Goal: Task Accomplishment & Management: Use online tool/utility

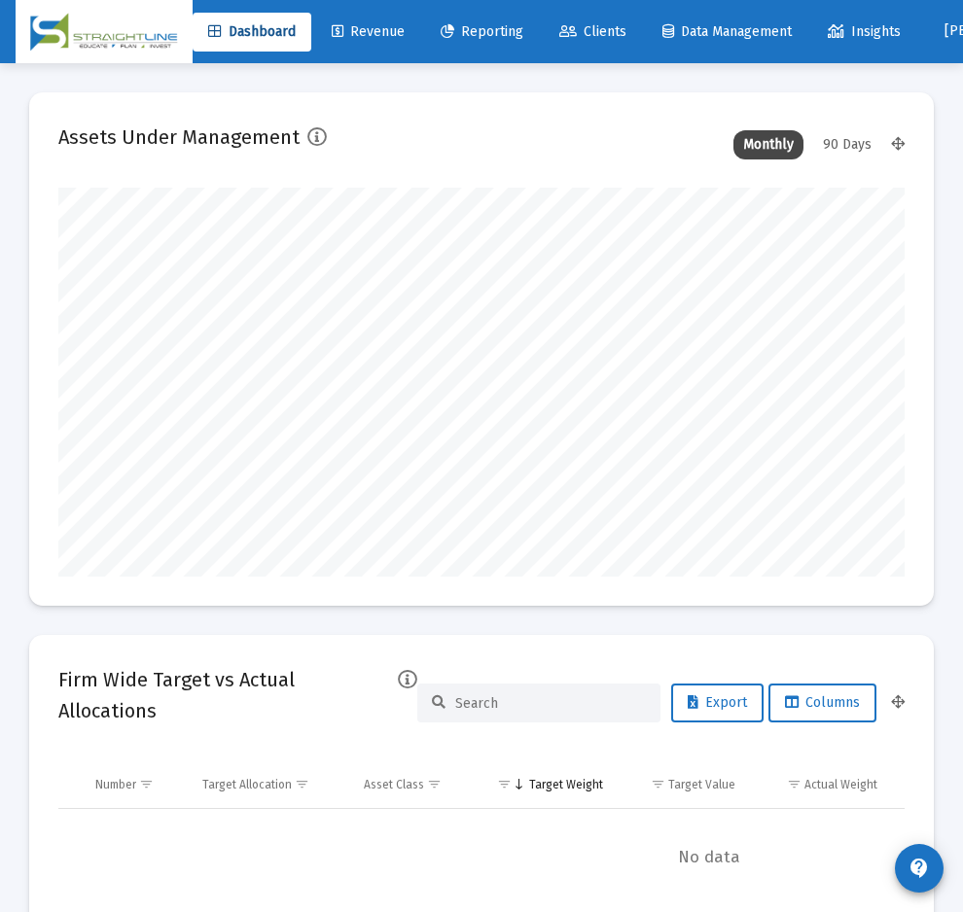
scroll to position [389, 450]
type input "[DATE]"
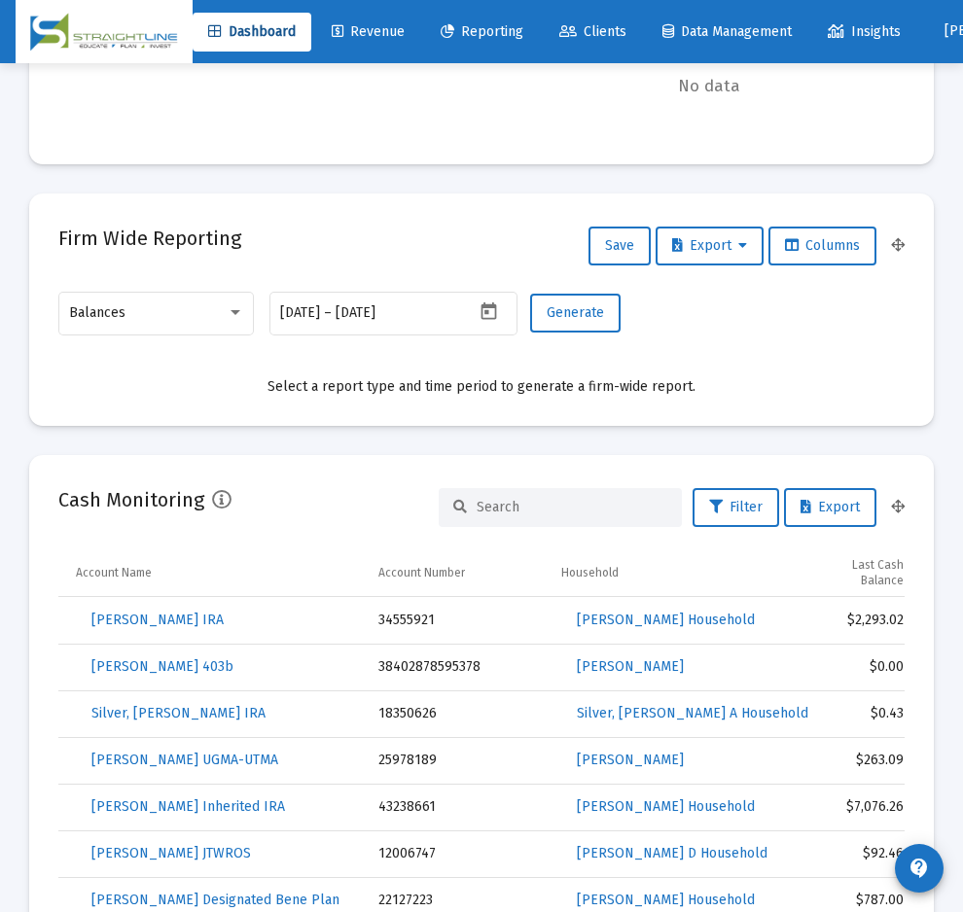
scroll to position [754, 0]
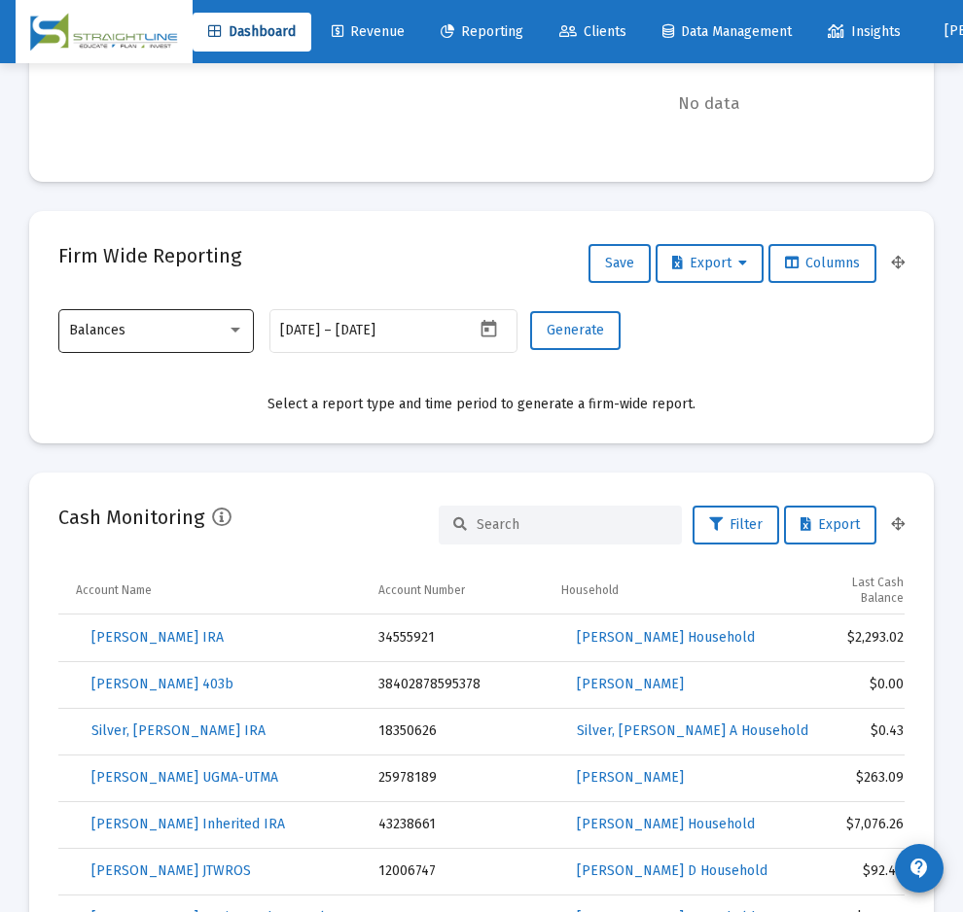
click at [247, 333] on div "Balances" at bounding box center [155, 330] width 195 height 48
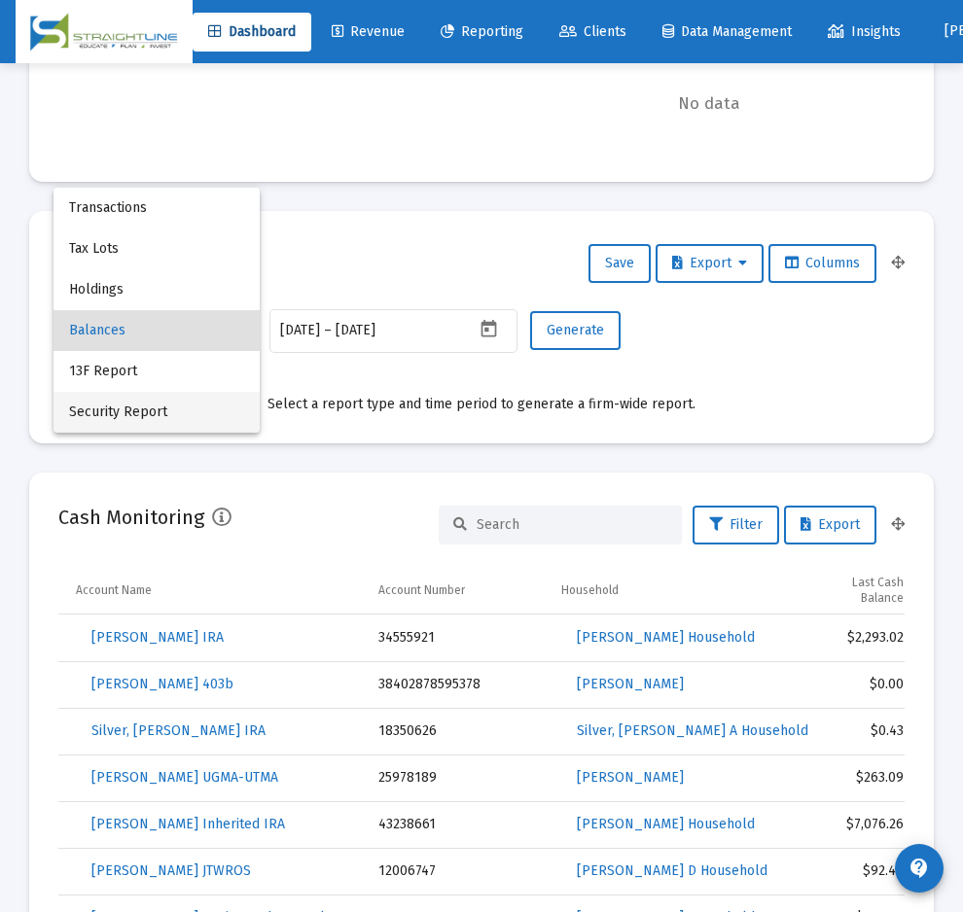
click at [141, 405] on span "Security Report" at bounding box center [156, 412] width 175 height 41
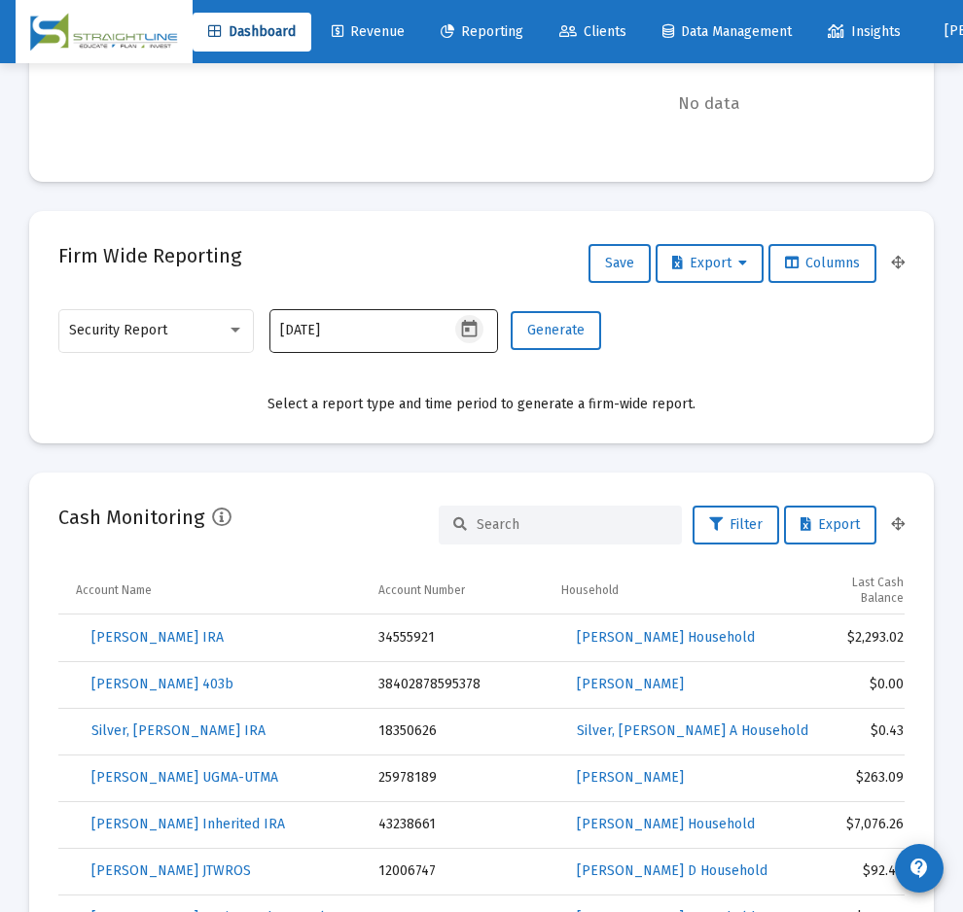
click at [469, 326] on icon "Open calendar" at bounding box center [469, 329] width 20 height 20
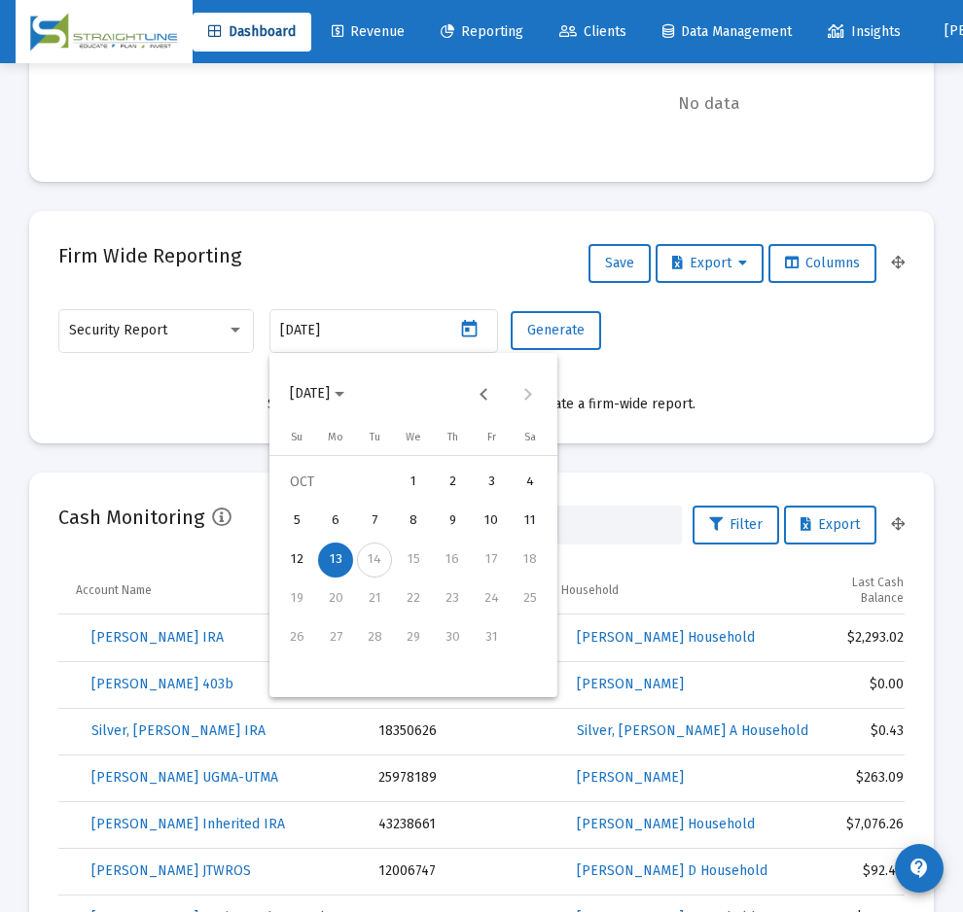
click at [297, 545] on div "12" at bounding box center [296, 560] width 35 height 35
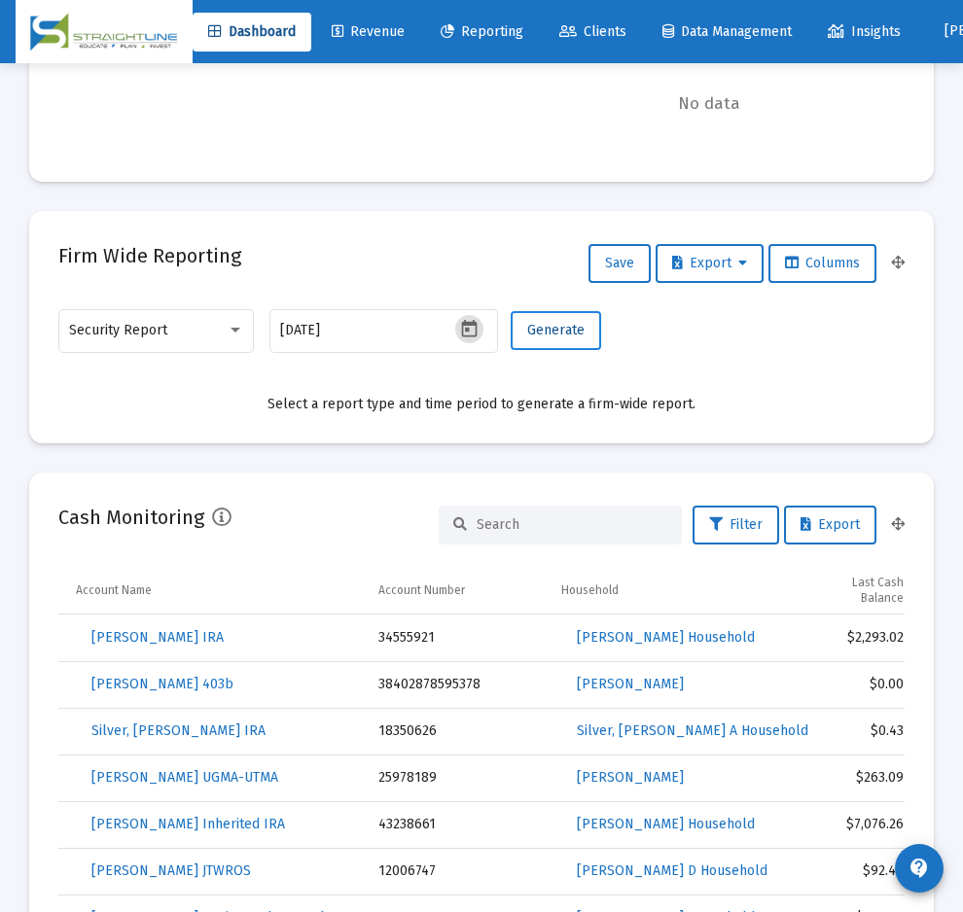
click at [555, 336] on span "Generate" at bounding box center [555, 330] width 57 height 17
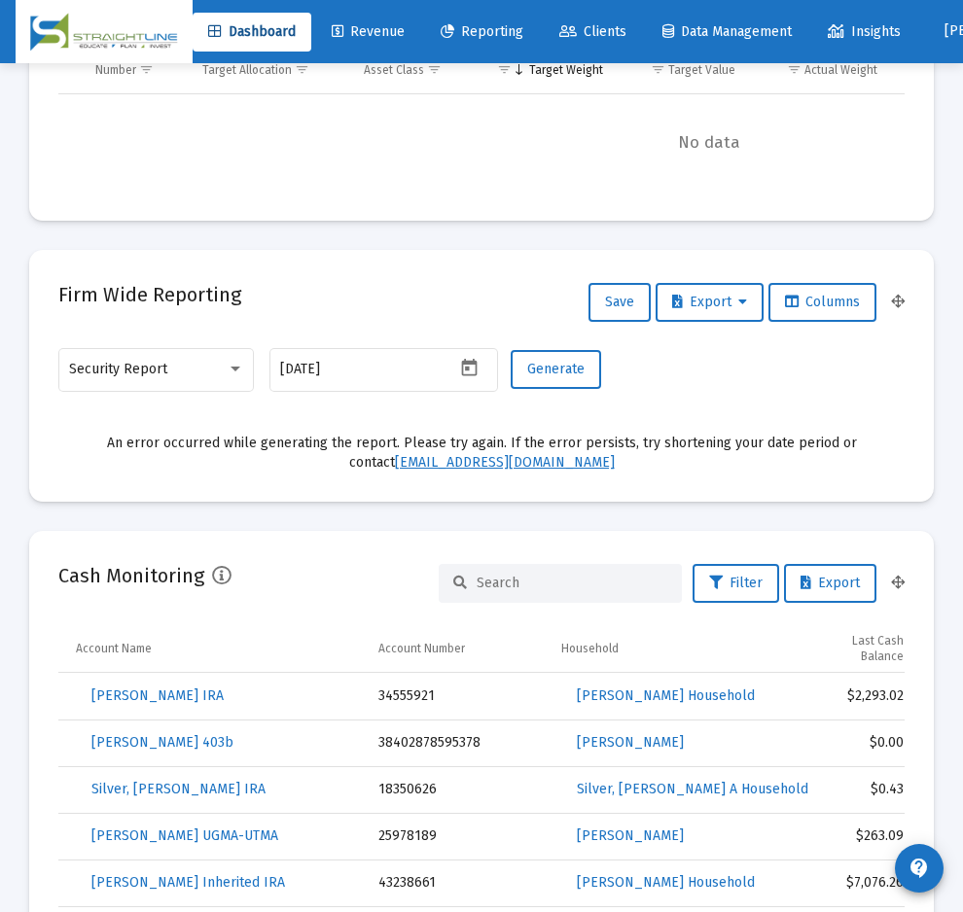
scroll to position [697, 0]
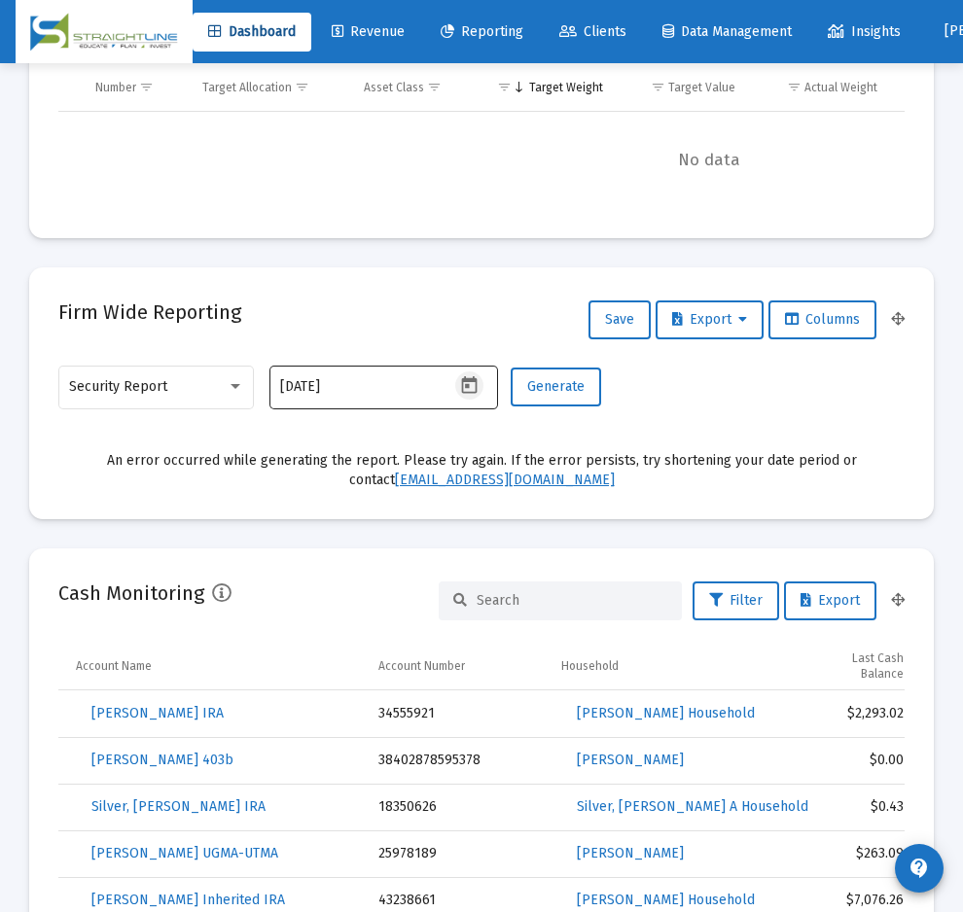
click at [469, 383] on icon "Open calendar" at bounding box center [469, 385] width 20 height 20
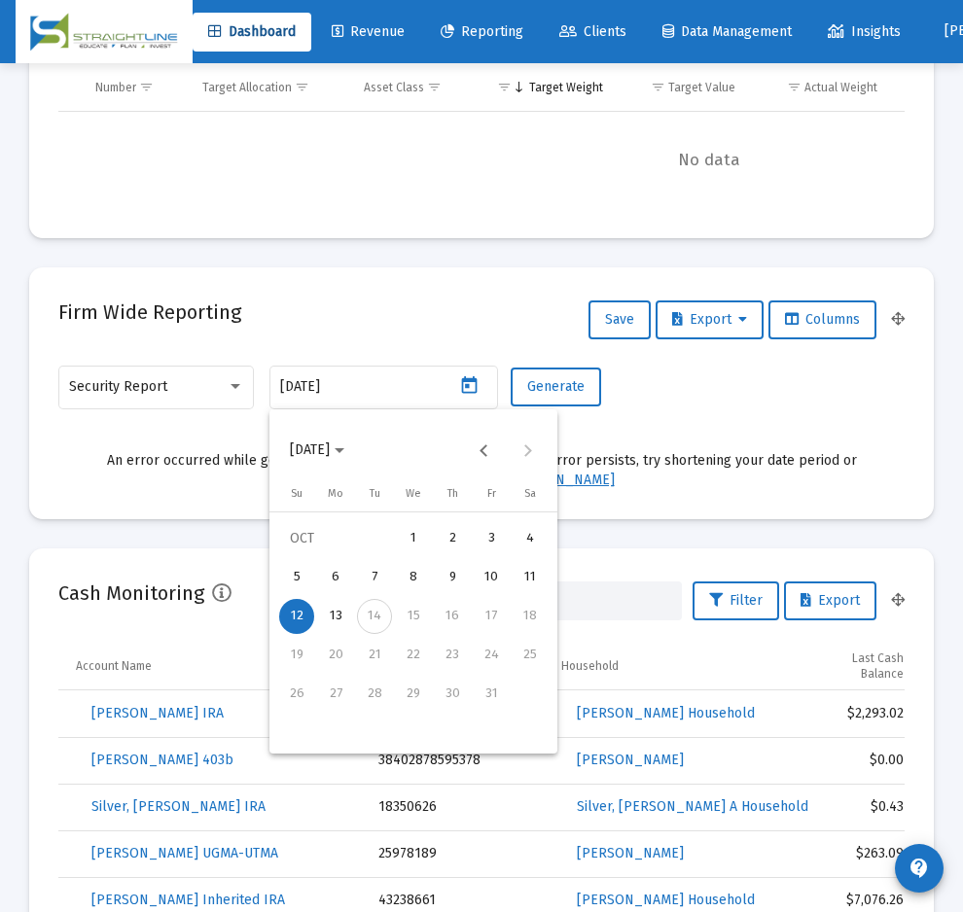
click at [487, 581] on div "10" at bounding box center [491, 577] width 35 height 35
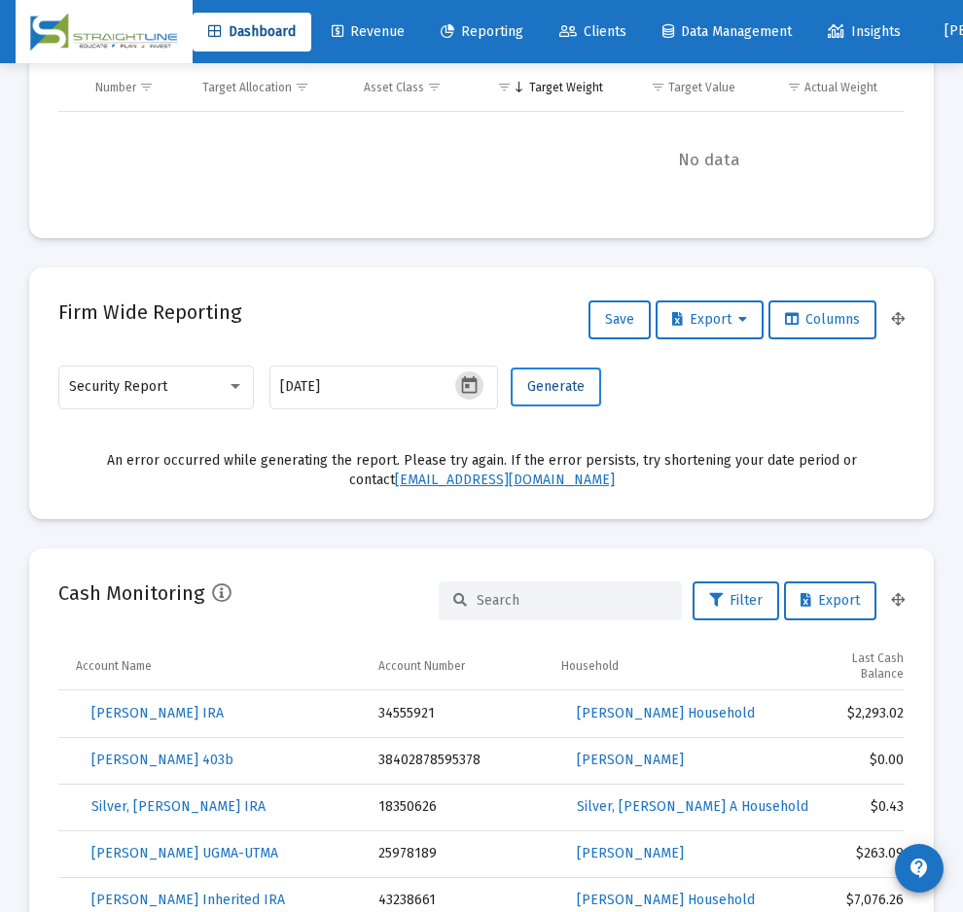
click at [562, 397] on button "Generate" at bounding box center [556, 387] width 90 height 39
click at [464, 393] on icon "Open calendar" at bounding box center [469, 385] width 16 height 18
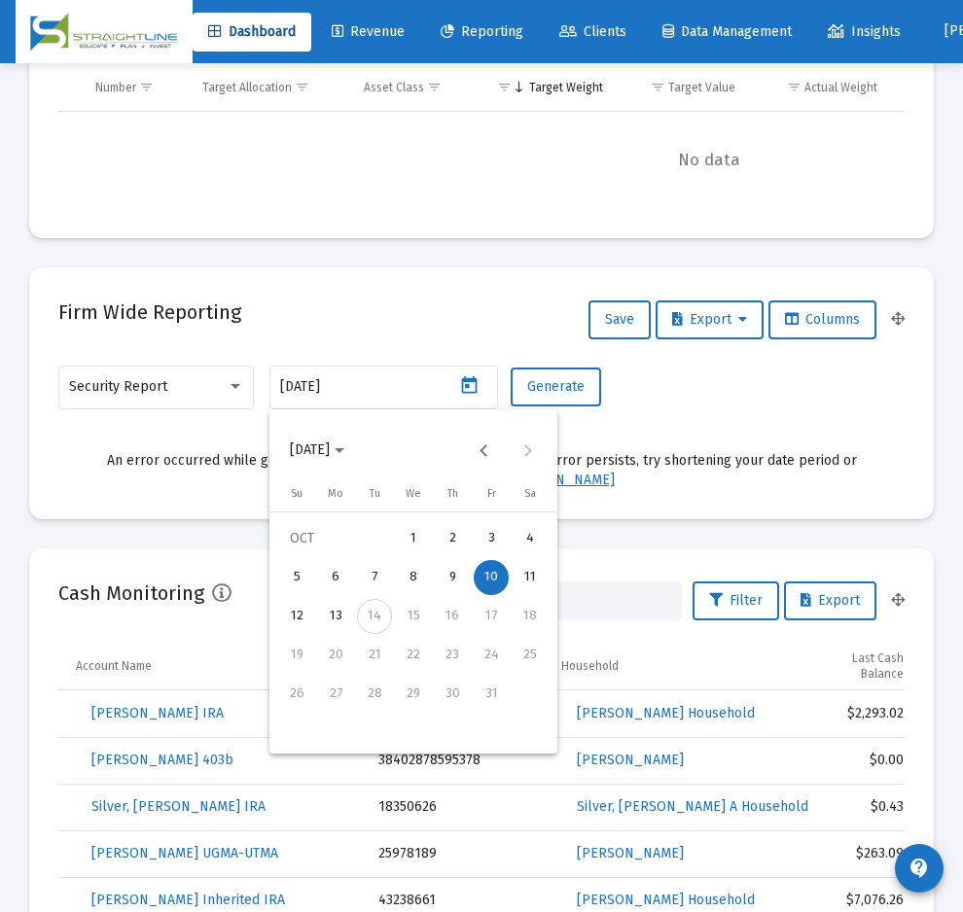
click at [451, 585] on div "9" at bounding box center [452, 577] width 35 height 35
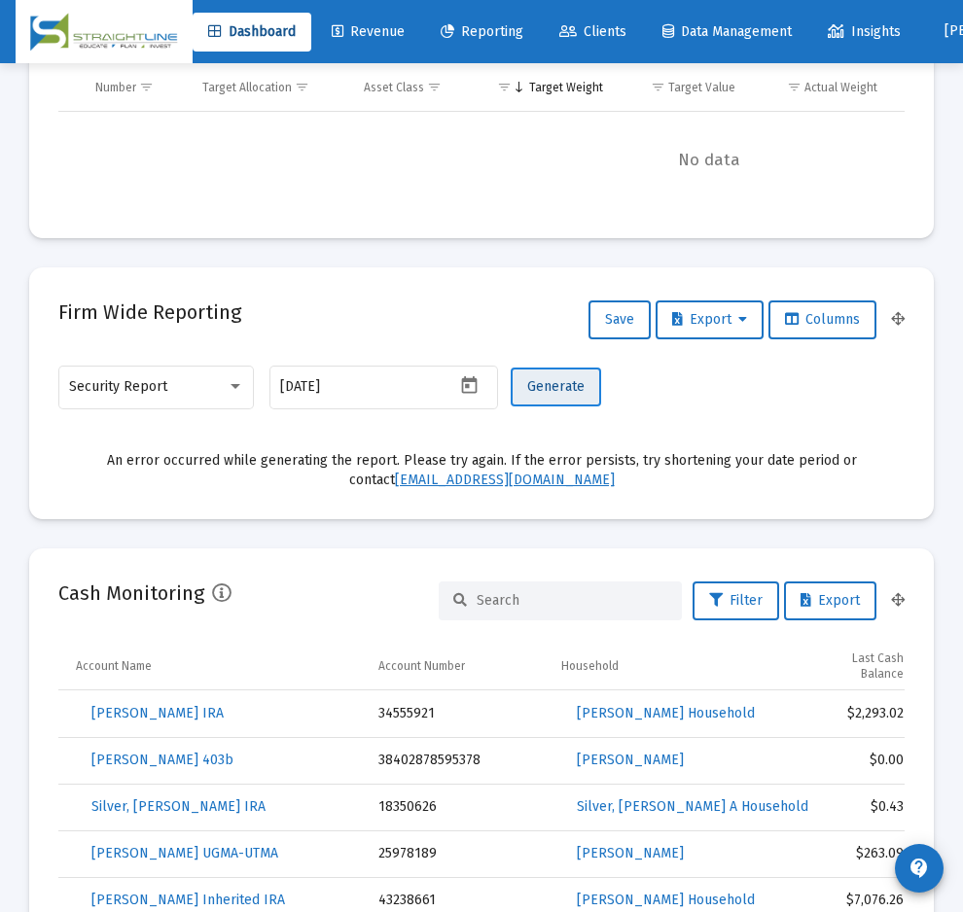
click at [571, 380] on span "Generate" at bounding box center [555, 386] width 57 height 17
click at [471, 380] on icon "Open calendar" at bounding box center [469, 385] width 16 height 18
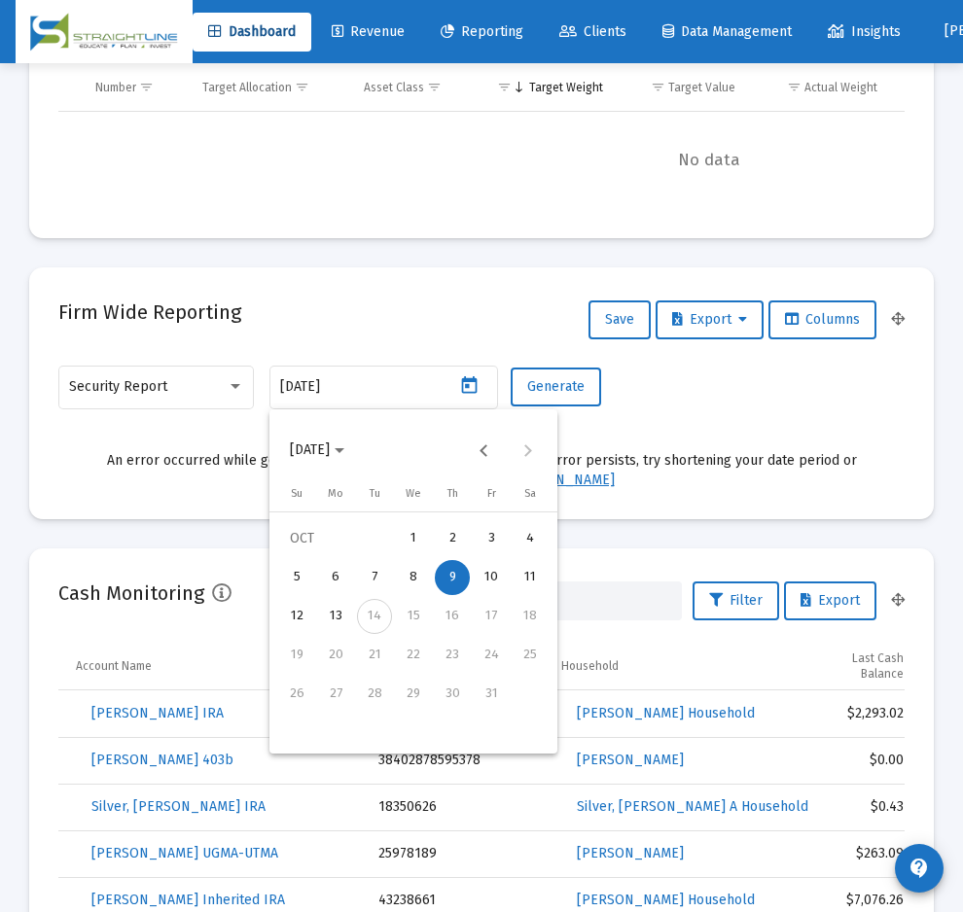
click at [335, 580] on div "6" at bounding box center [335, 577] width 35 height 35
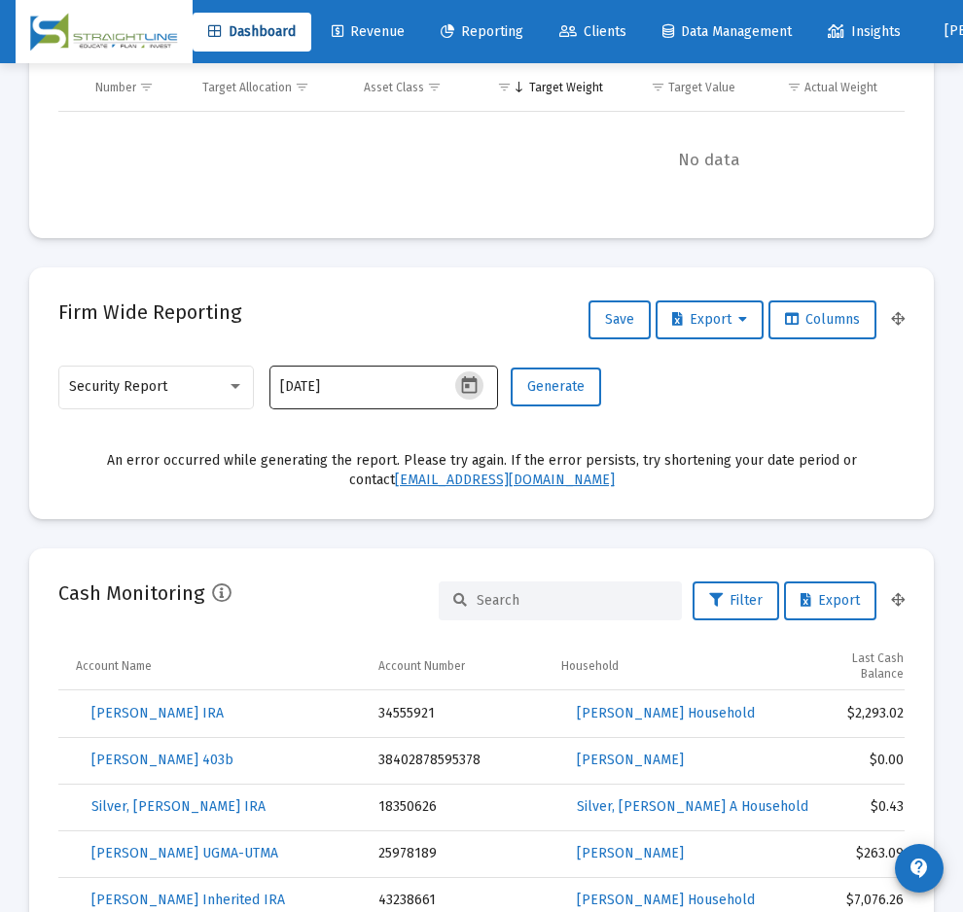
click at [467, 386] on icon "Open calendar" at bounding box center [469, 385] width 16 height 18
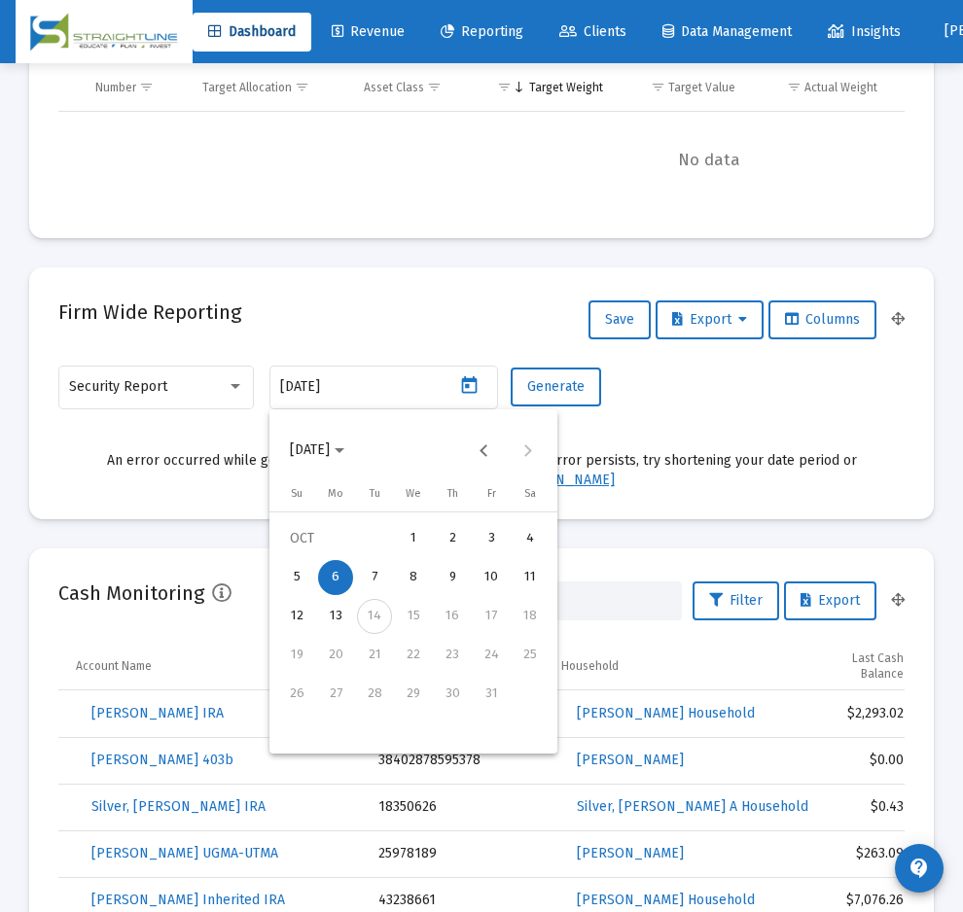
click at [376, 570] on div "7" at bounding box center [374, 577] width 35 height 35
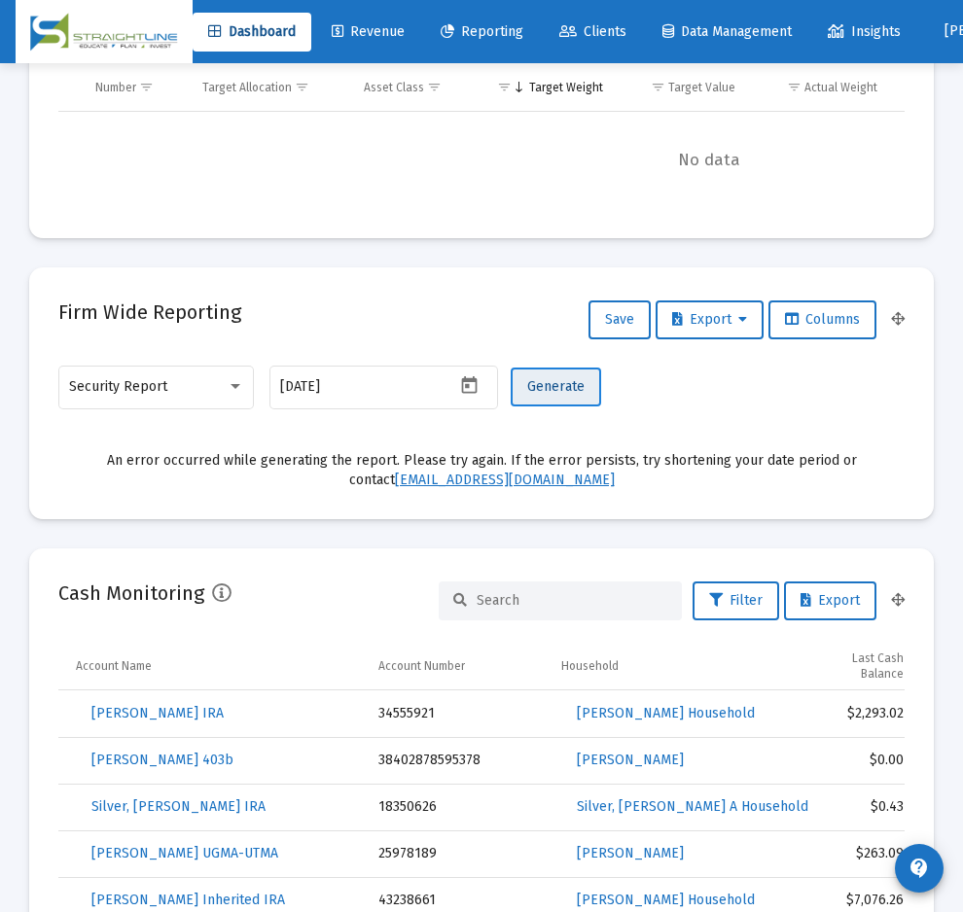
click at [562, 384] on span "Generate" at bounding box center [555, 386] width 57 height 17
click at [476, 381] on icon "Open calendar" at bounding box center [469, 385] width 16 height 18
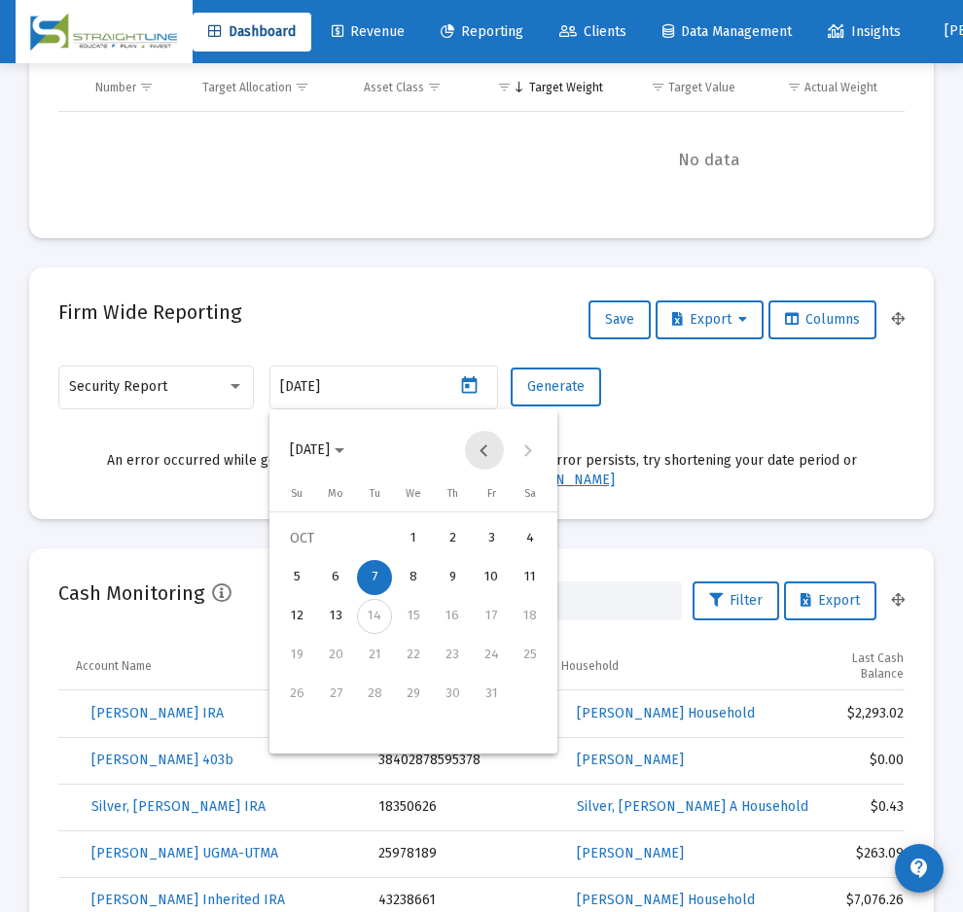
click at [475, 444] on button "Previous month" at bounding box center [484, 450] width 39 height 39
click at [458, 657] on div "18" at bounding box center [452, 655] width 35 height 35
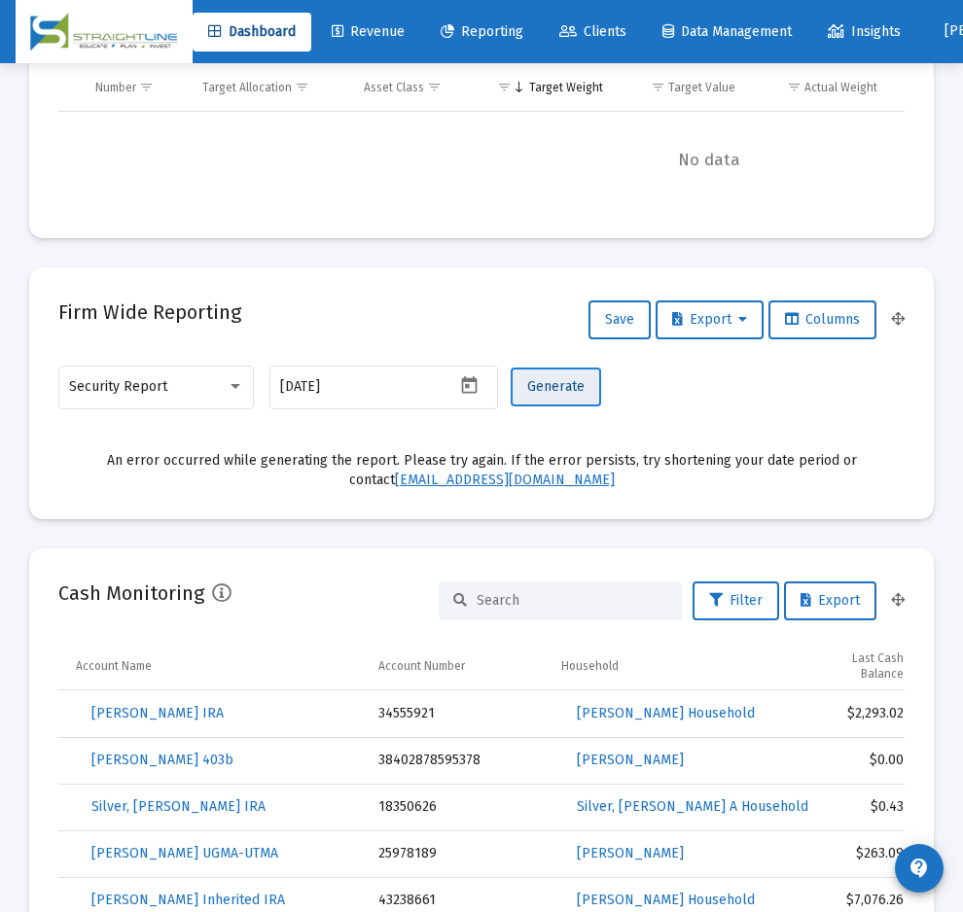
click at [567, 397] on button "Generate" at bounding box center [556, 387] width 90 height 39
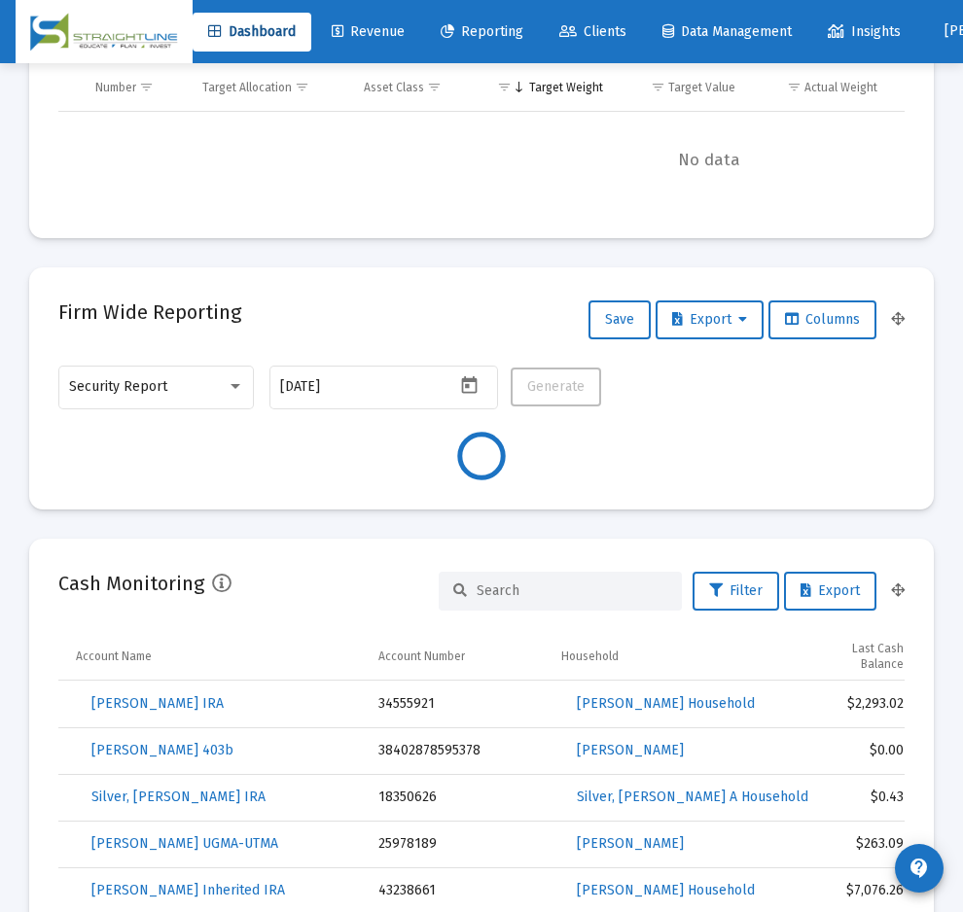
click at [693, 465] on div at bounding box center [481, 456] width 846 height 49
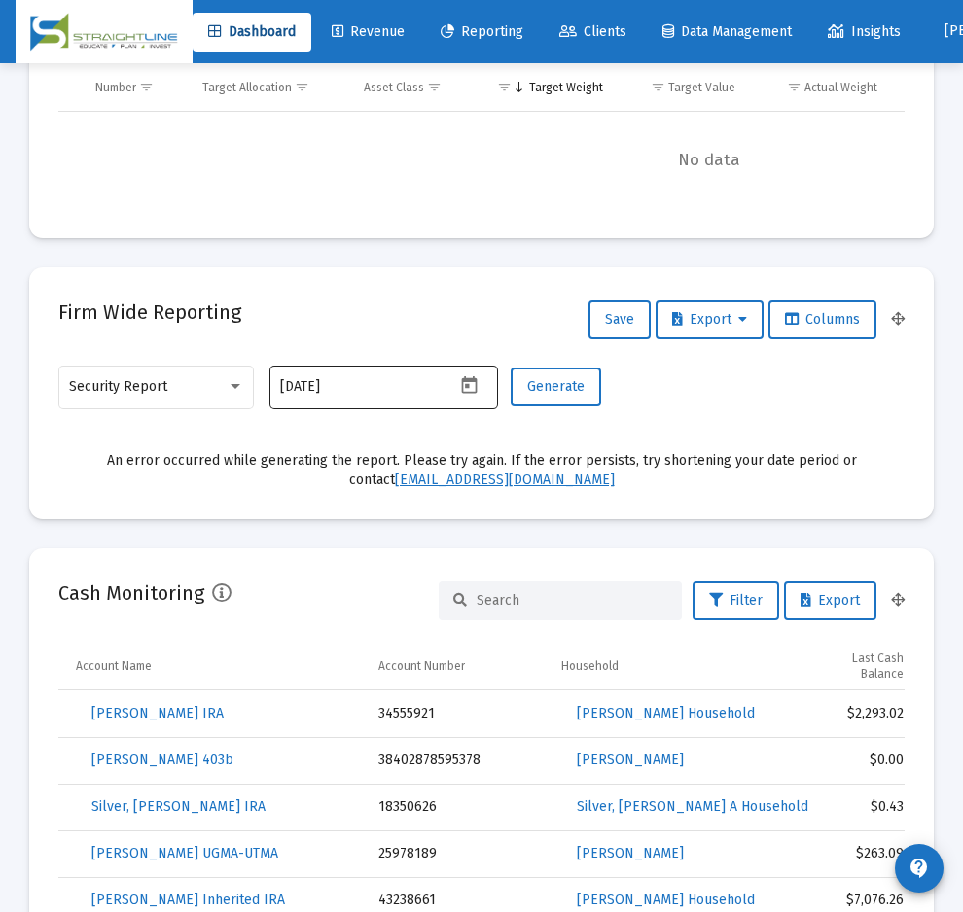
click at [469, 386] on icon "Open calendar" at bounding box center [469, 385] width 20 height 20
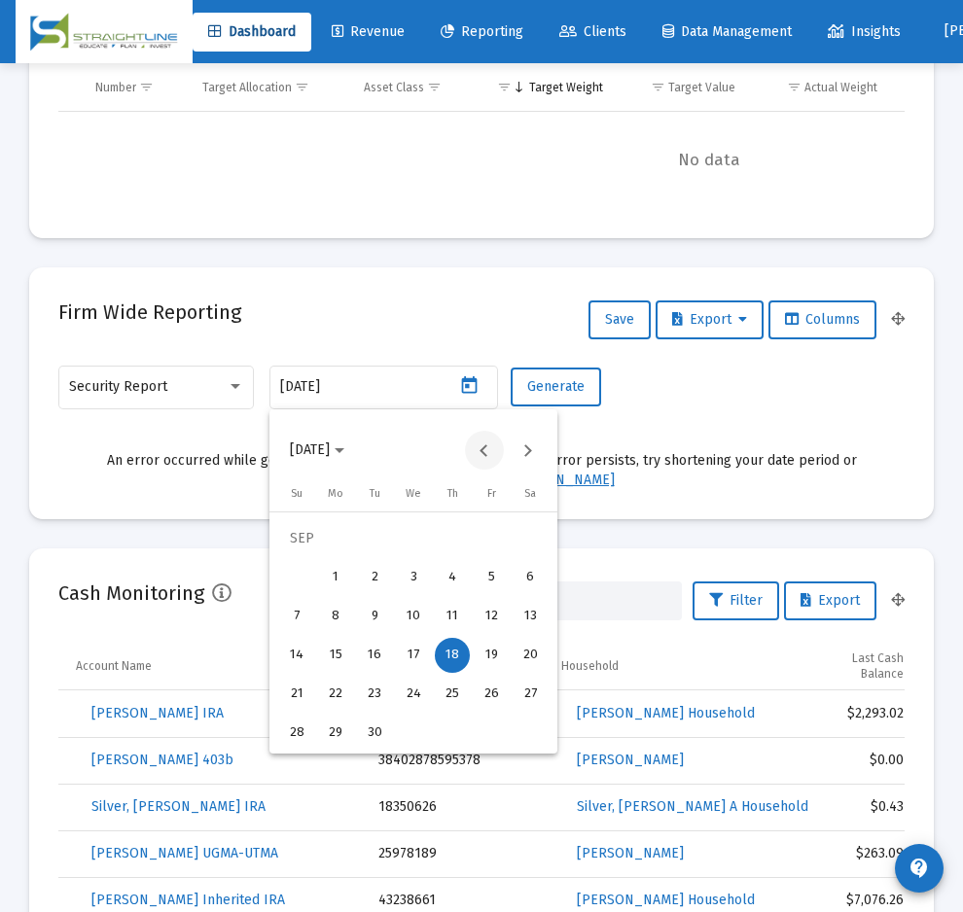
click at [484, 454] on button "Previous month" at bounding box center [484, 450] width 39 height 39
click at [417, 606] on div "13" at bounding box center [413, 616] width 35 height 35
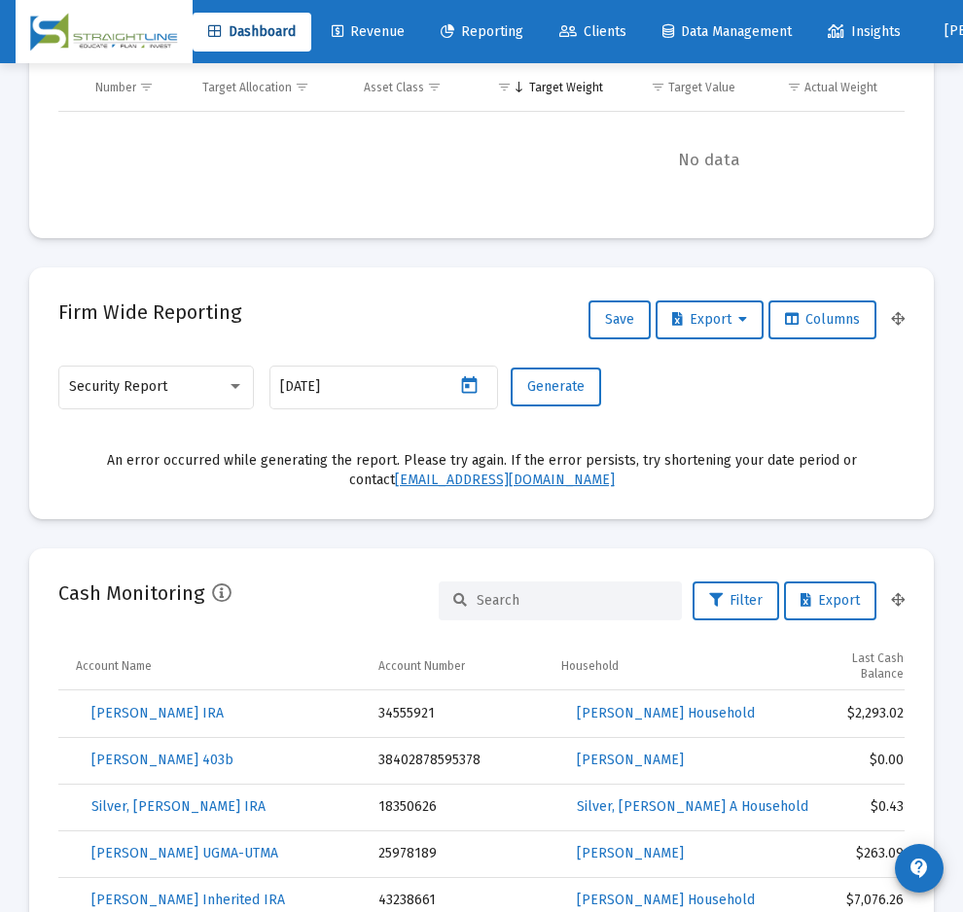
type input "[DATE]"
click at [554, 392] on span "Generate" at bounding box center [555, 386] width 57 height 17
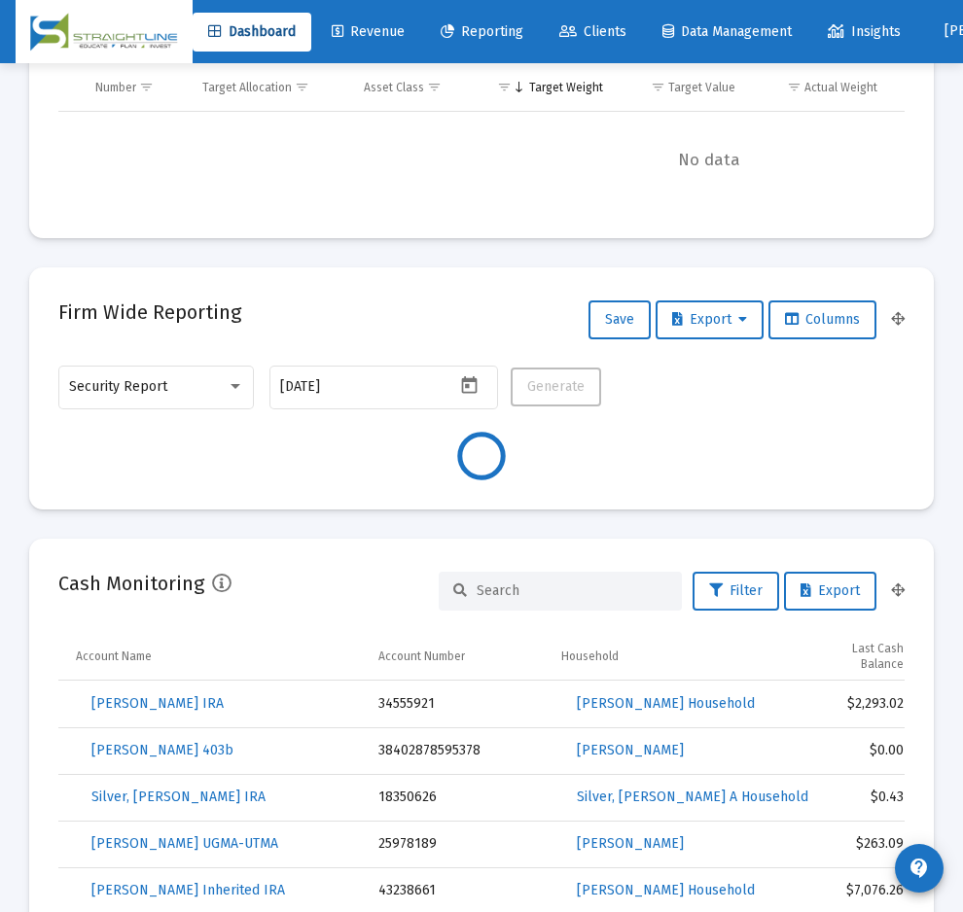
click at [439, 312] on div "Firm Wide Reporting Save Export Columns" at bounding box center [481, 320] width 846 height 47
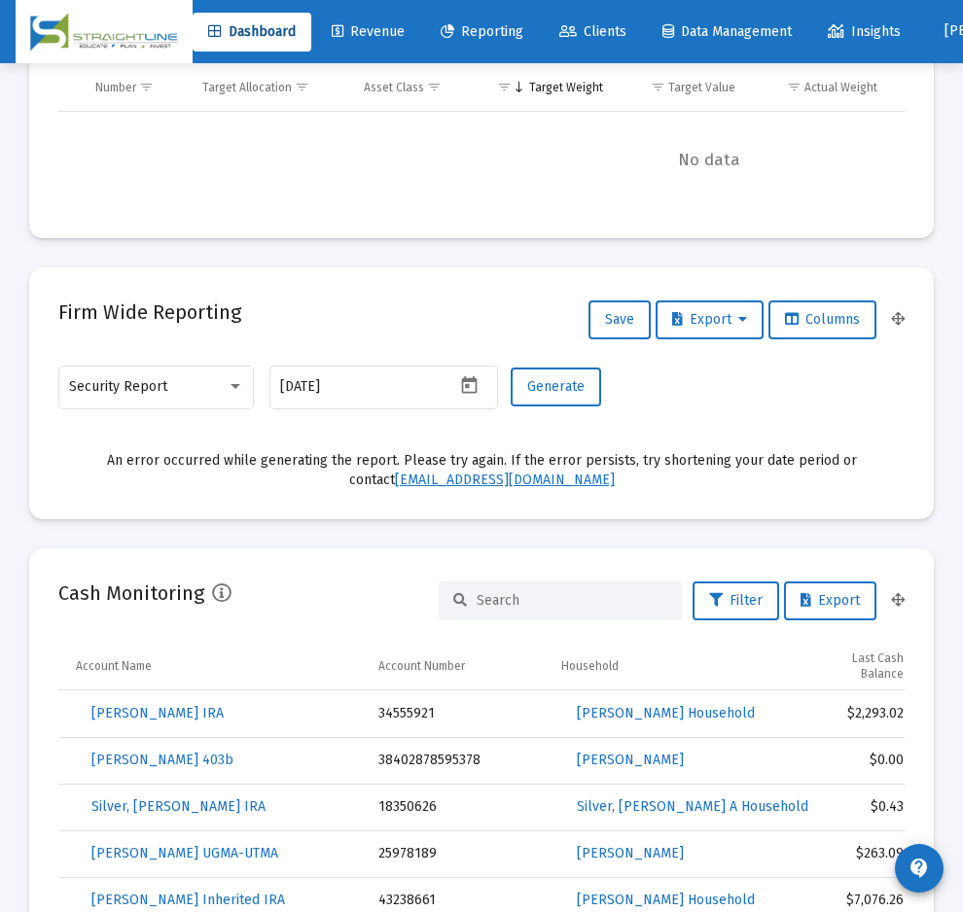
click at [374, 313] on div "Firm Wide Reporting Save Export Columns" at bounding box center [481, 320] width 846 height 47
